Goal: Information Seeking & Learning: Learn about a topic

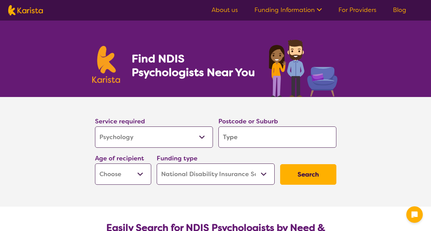
select select "Psychology"
select select "NDIS"
select select "Psychology"
select select "NDIS"
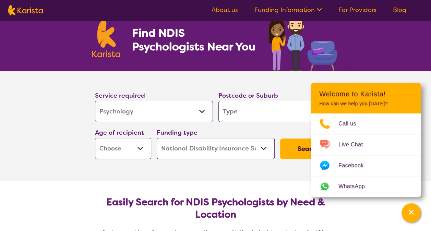
scroll to position [25, 0]
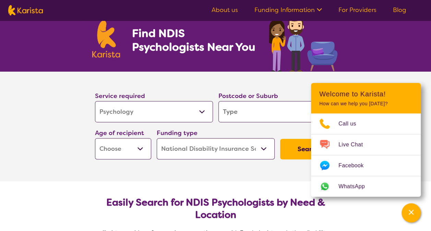
click at [391, 72] on section "Service required Allied Health Assistant Assessment ([MEDICAL_DATA] or [MEDICAL…" at bounding box center [215, 127] width 431 height 110
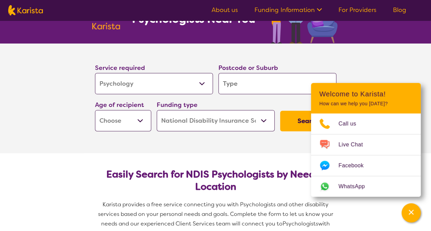
scroll to position [56, 0]
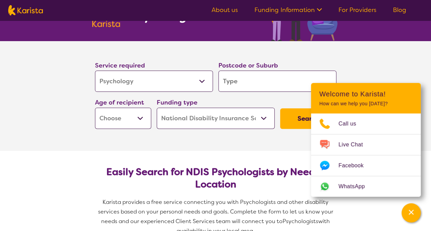
click at [256, 75] on input "search" at bounding box center [277, 81] width 118 height 21
type input "H"
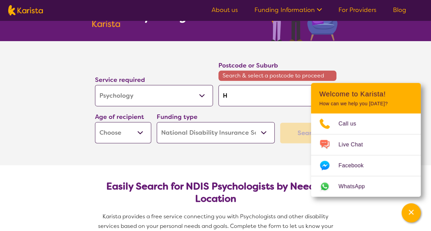
type input "Ha"
type input "Ham"
type input "Hampa"
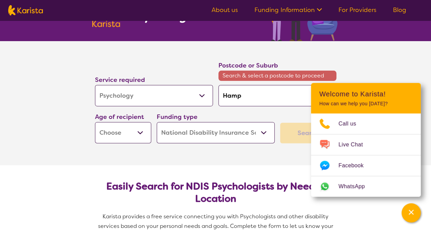
type input "Hampa"
type input "Hampat"
type input "Hampato"
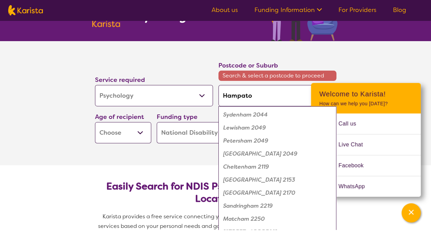
type input "Hampaton"
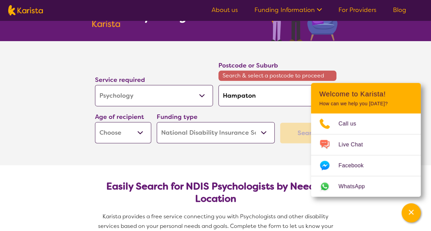
type input "Hampato"
type input "Hampat"
type input "Hampa"
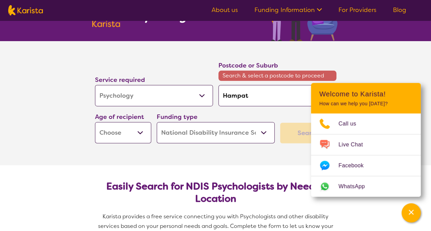
type input "Hampa"
type input "Hamp"
type input "Hampt"
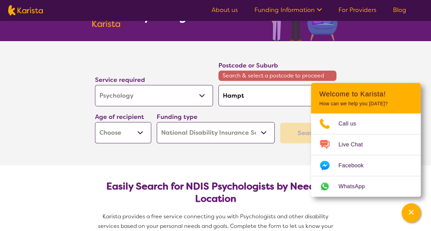
type input "Hampto"
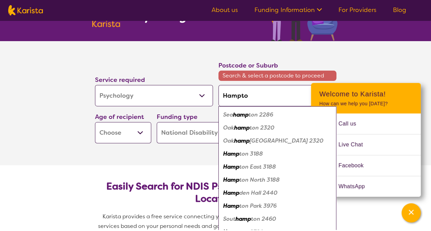
type input "Hampton"
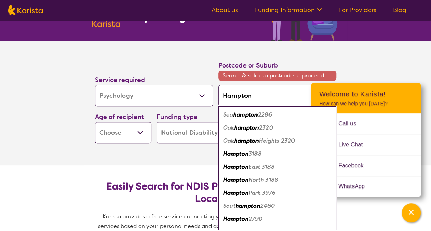
type input "Hampton P"
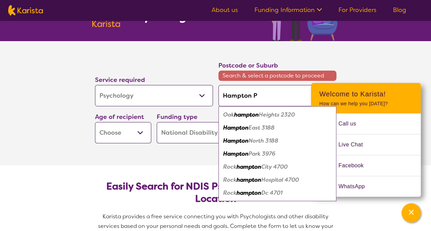
type input "Hampton Pa"
type input "Hampton Par"
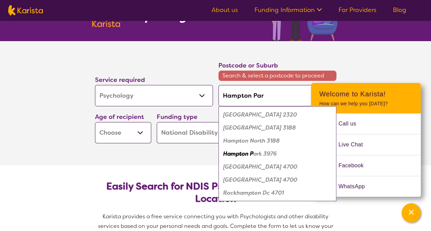
type input "[GEOGRAPHIC_DATA]"
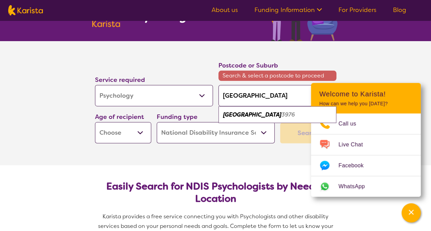
click at [256, 112] on em "[GEOGRAPHIC_DATA]" at bounding box center [252, 114] width 58 height 7
type input "3976"
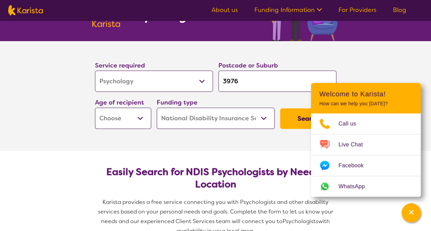
click at [122, 118] on select "Early Childhood - 0 to 9 Child - 10 to 11 Adolescent - 12 to 17 Adult - 18 to 6…" at bounding box center [123, 118] width 56 height 21
select select "EC"
click at [95, 108] on select "Early Childhood - 0 to 9 Child - 10 to 11 Adolescent - 12 to 17 Adult - 18 to 6…" at bounding box center [123, 118] width 56 height 21
select select "EC"
click at [289, 120] on button "Search" at bounding box center [308, 118] width 56 height 21
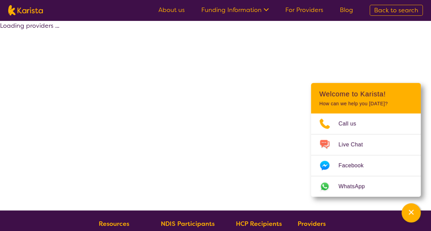
select select "by_score"
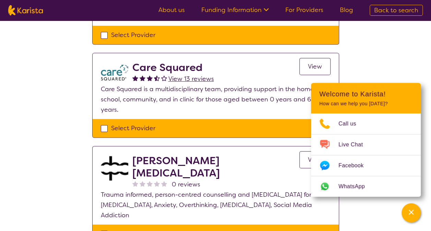
scroll to position [136, 0]
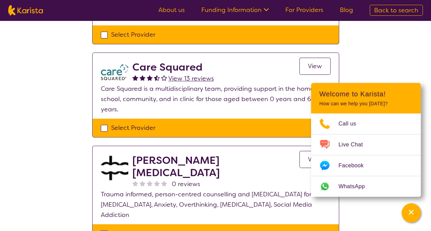
click at [307, 62] on link "View" at bounding box center [314, 66] width 31 height 17
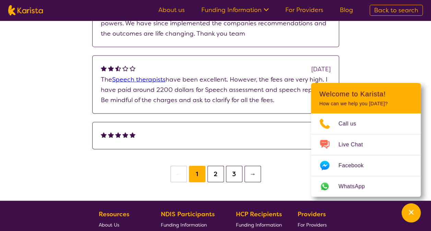
scroll to position [737, 0]
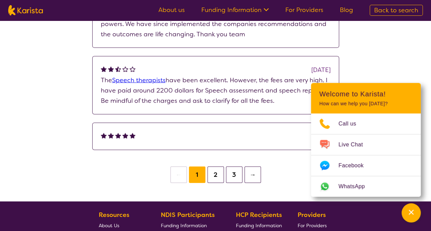
click at [215, 171] on button "2" at bounding box center [215, 175] width 16 height 16
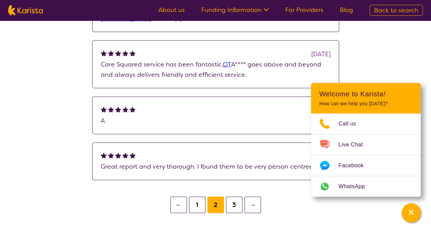
scroll to position [676, 0]
